Goal: Find contact information: Find contact information

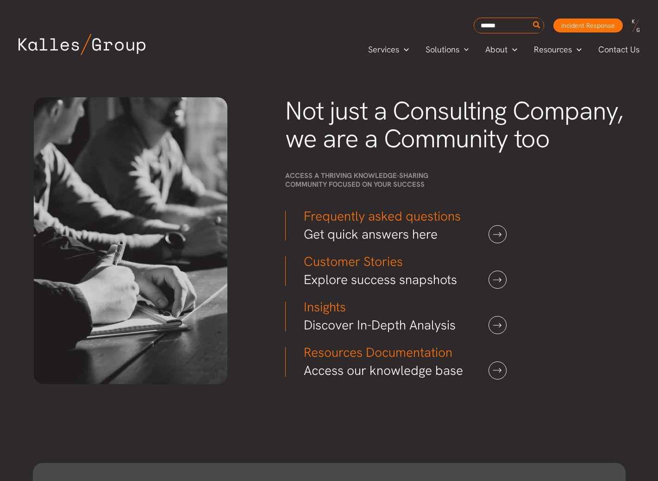
scroll to position [2454, 0]
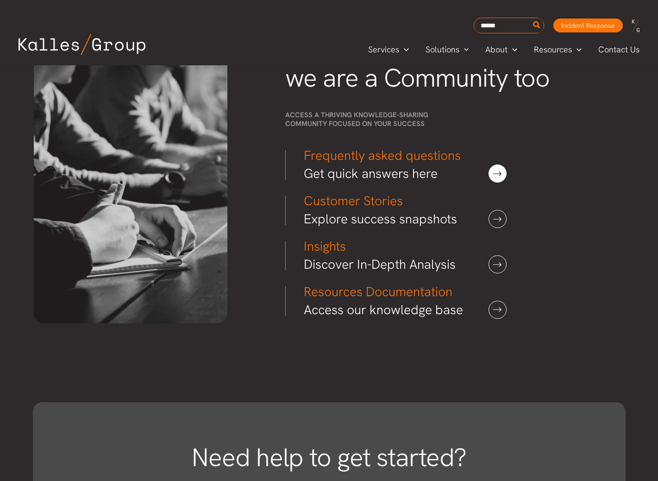
click at [491, 173] on link at bounding box center [497, 173] width 18 height 18
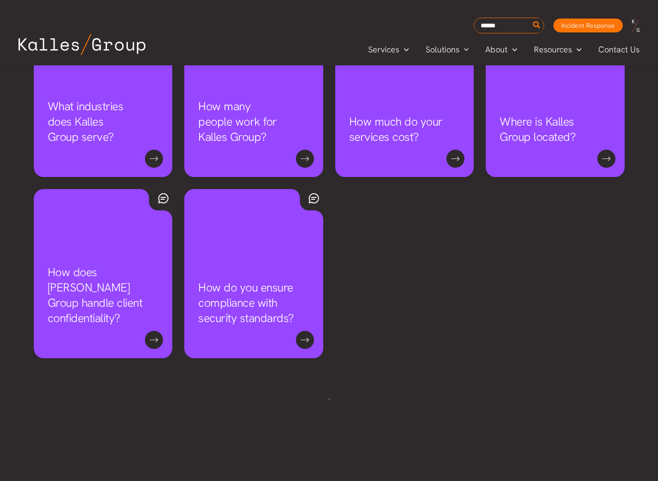
scroll to position [694, 0]
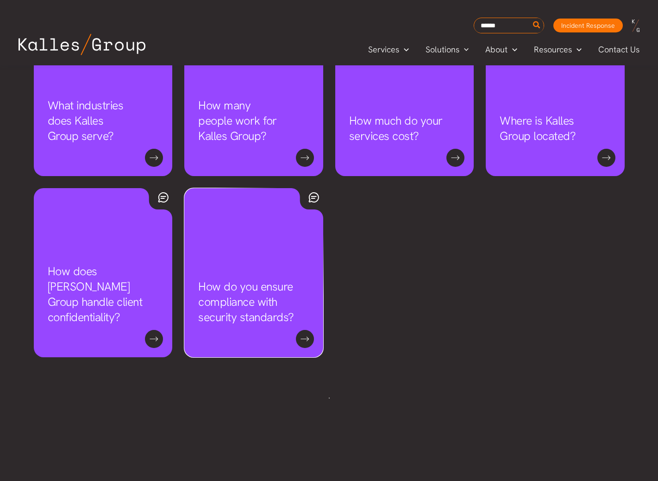
click at [294, 325] on link "How do you ensure compliance with security standards?" at bounding box center [246, 302] width 96 height 46
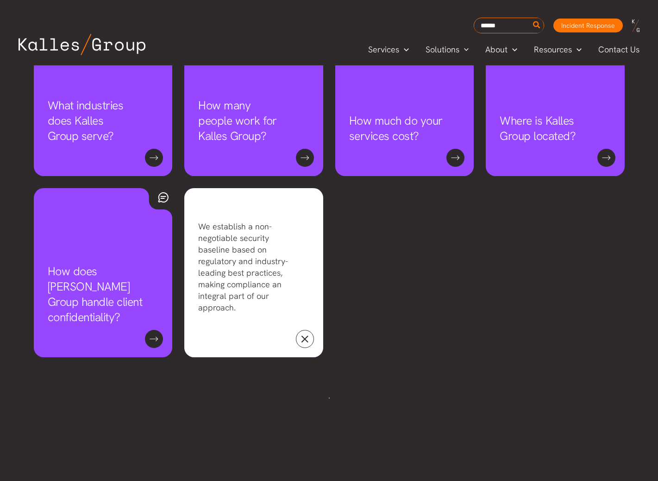
click at [305, 339] on link at bounding box center [305, 339] width 18 height 18
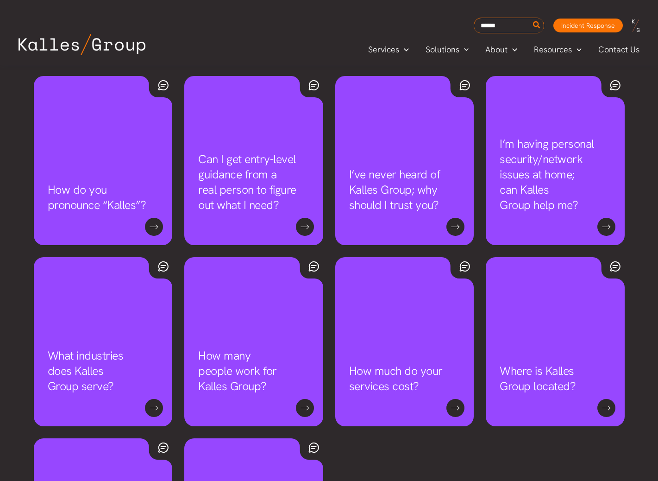
scroll to position [417, 0]
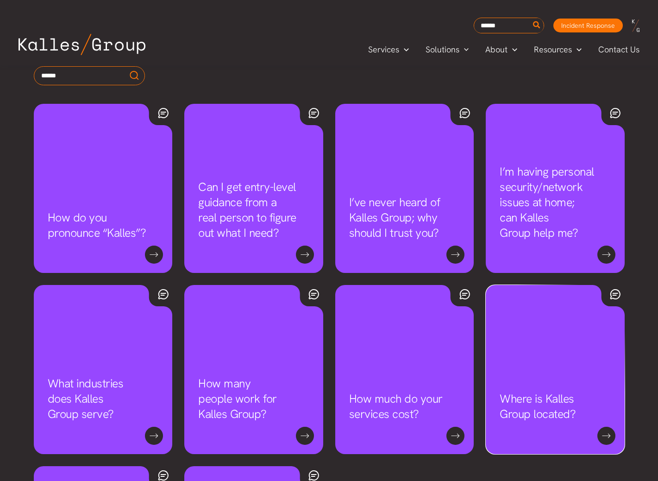
click at [575, 421] on link "Where is Kalles Group located?" at bounding box center [538, 406] width 76 height 31
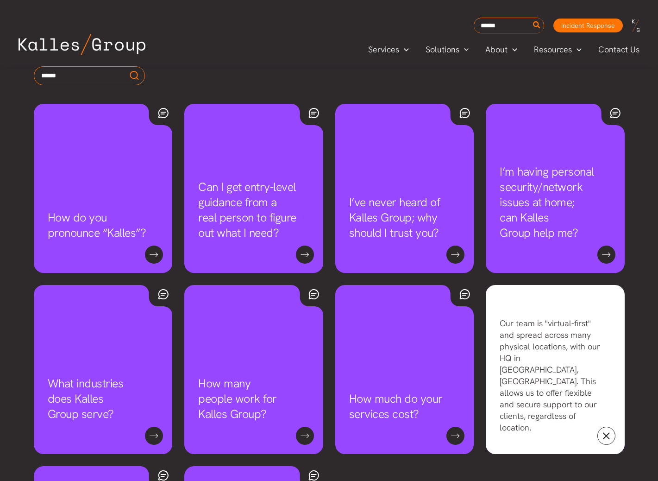
click at [606, 433] on link at bounding box center [606, 435] width 18 height 18
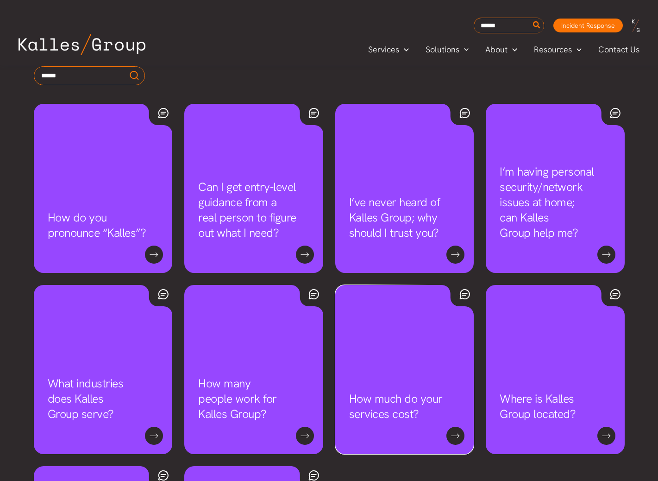
click at [443, 421] on link "How much do your services cost?" at bounding box center [396, 406] width 94 height 31
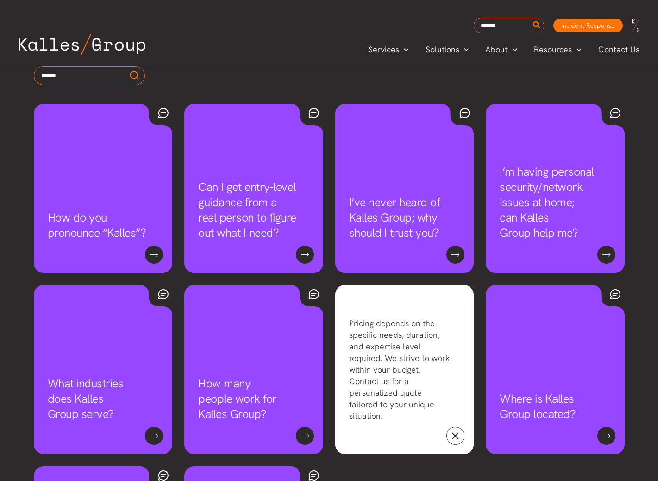
click at [456, 439] on link at bounding box center [455, 435] width 18 height 18
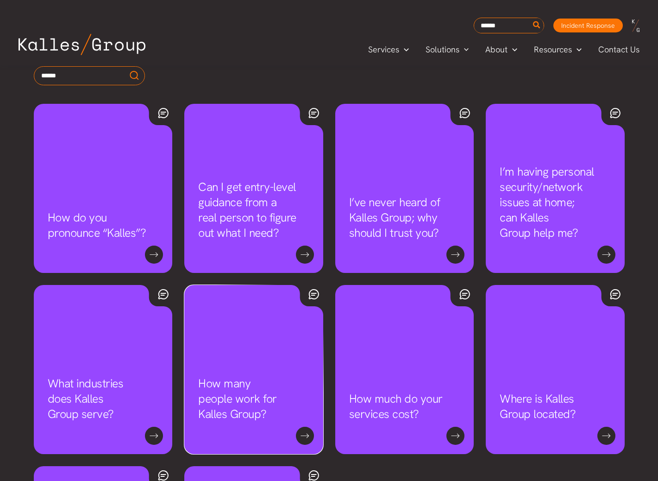
click at [277, 421] on link "How many people work for Kalles Group?" at bounding box center [237, 398] width 79 height 46
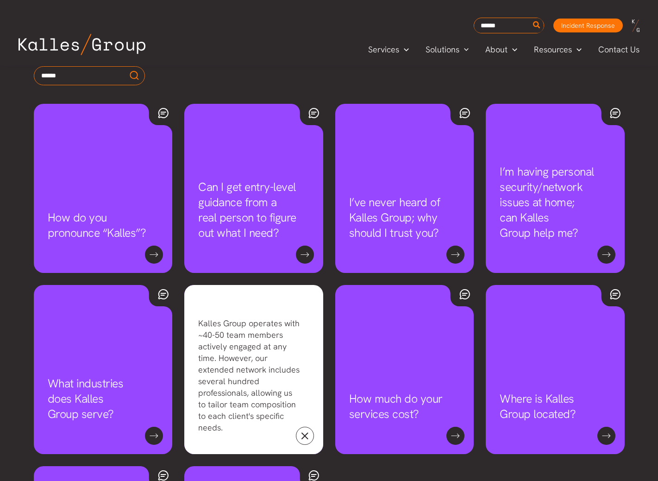
click at [306, 436] on link at bounding box center [305, 435] width 18 height 18
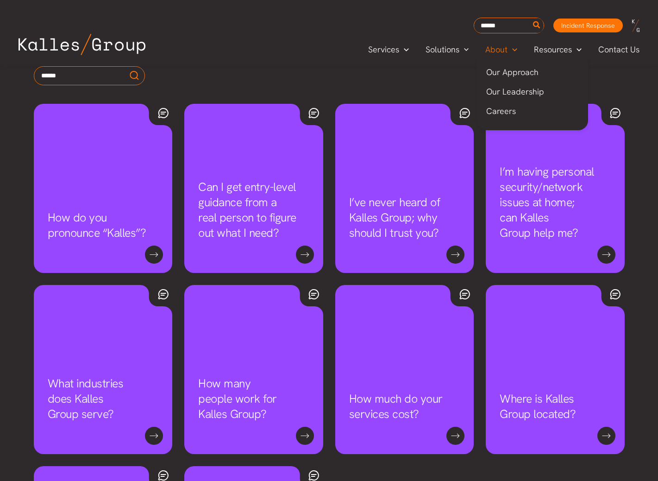
click at [516, 48] on icon "Menu Toggle" at bounding box center [514, 49] width 5 height 5
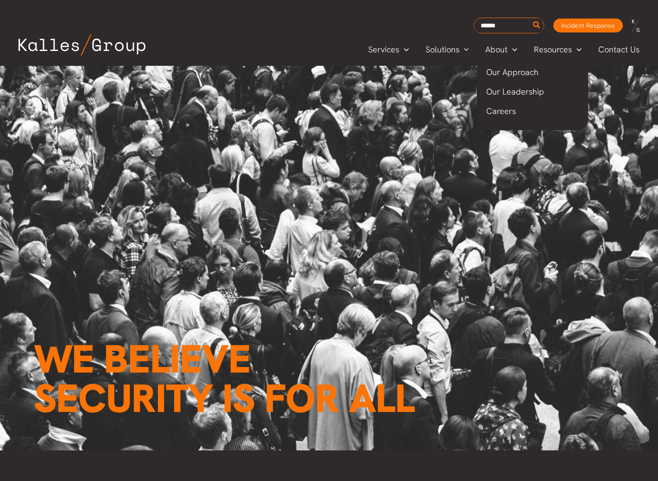
click at [512, 110] on span "Careers" at bounding box center [501, 111] width 30 height 11
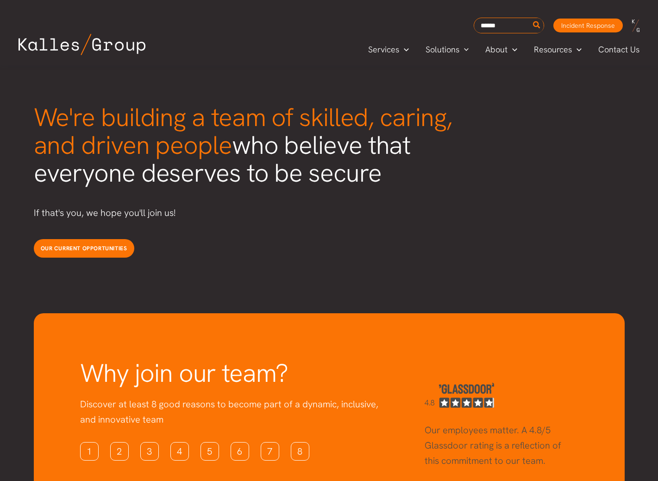
scroll to position [2302, 0]
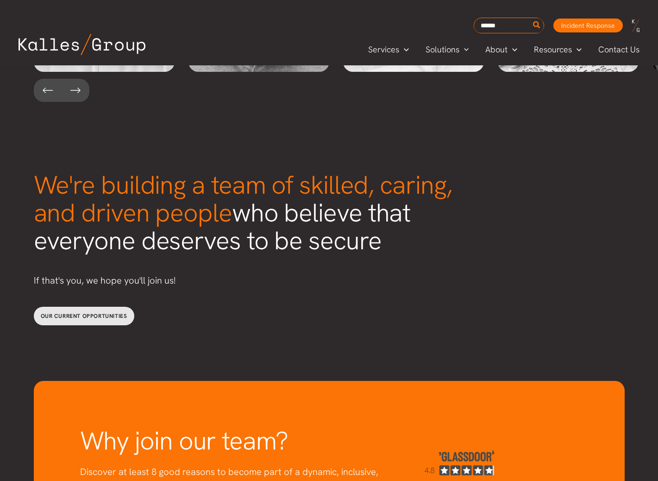
click at [95, 312] on span "Our current opportunities" at bounding box center [84, 315] width 87 height 7
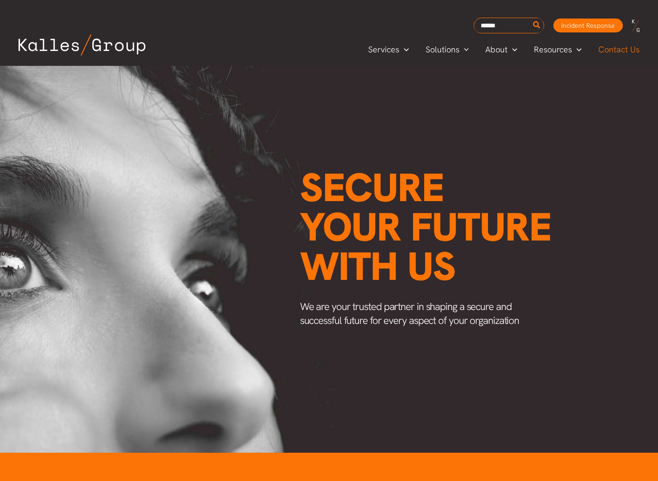
click at [618, 50] on span "Contact Us" at bounding box center [618, 50] width 41 height 14
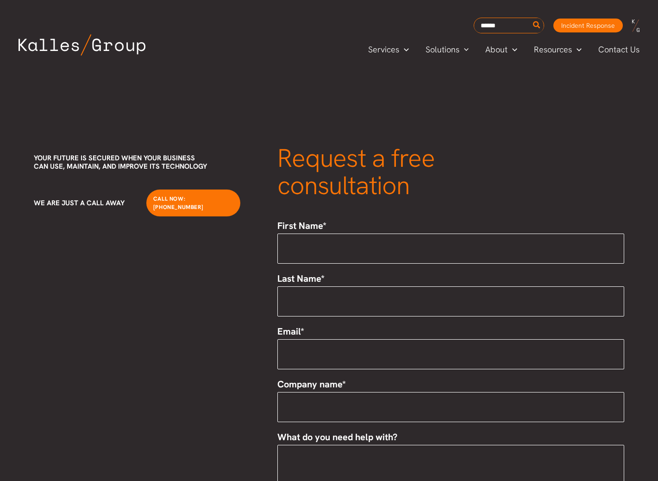
click at [611, 50] on span "Contact Us" at bounding box center [618, 50] width 41 height 14
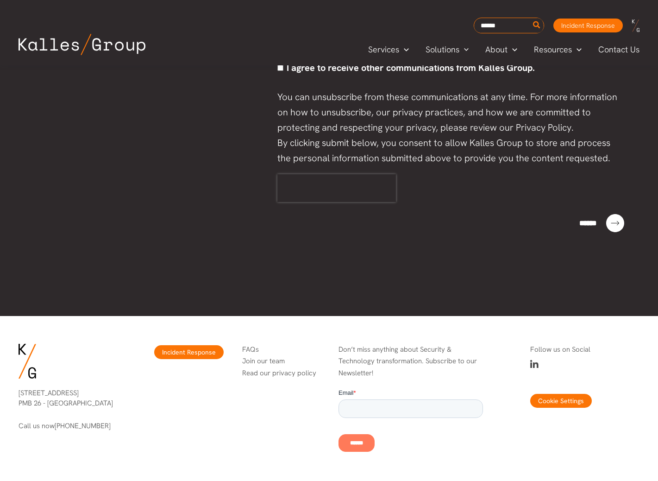
scroll to position [540, 0]
